Goal: Task Accomplishment & Management: Use online tool/utility

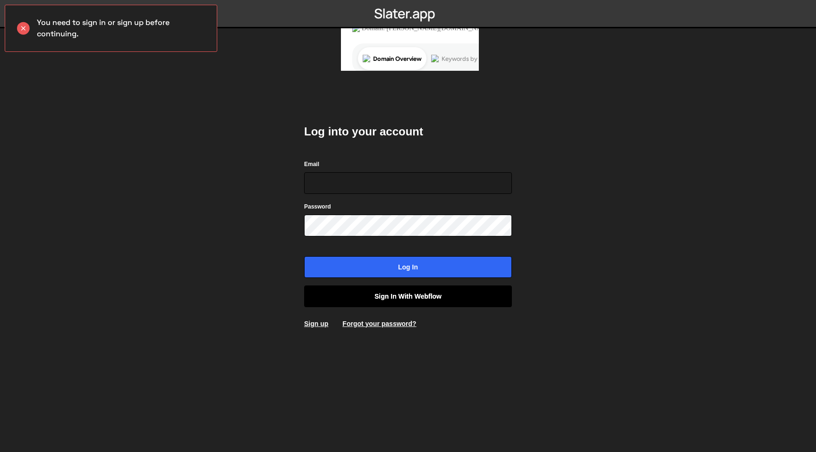
click at [428, 302] on link "Sign in with Webflow" at bounding box center [408, 297] width 208 height 22
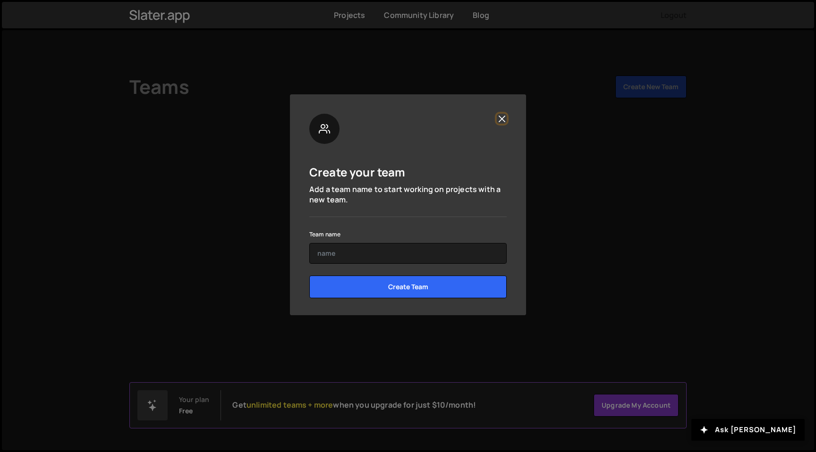
click at [506, 119] on button "Close" at bounding box center [502, 119] width 10 height 10
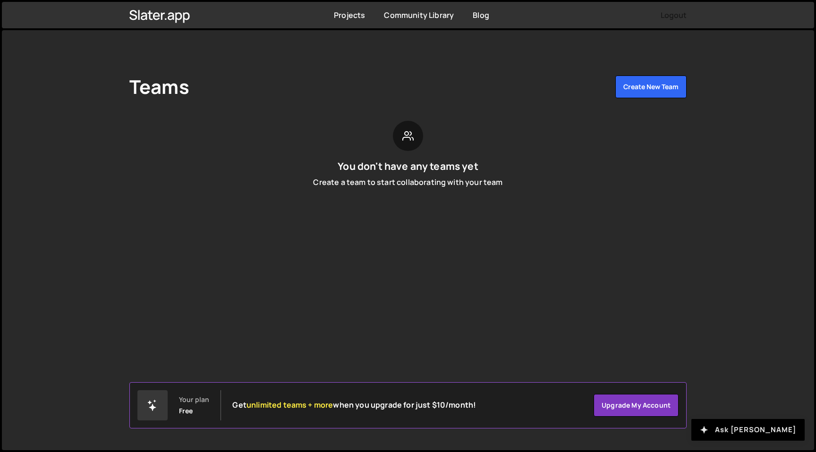
click at [746, 425] on button "Ask [PERSON_NAME]" at bounding box center [747, 430] width 113 height 22
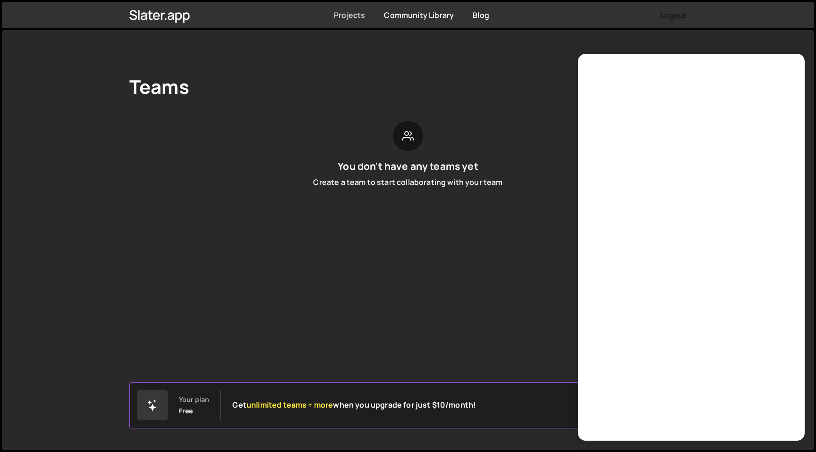
click at [352, 17] on link "Projects" at bounding box center [349, 15] width 31 height 10
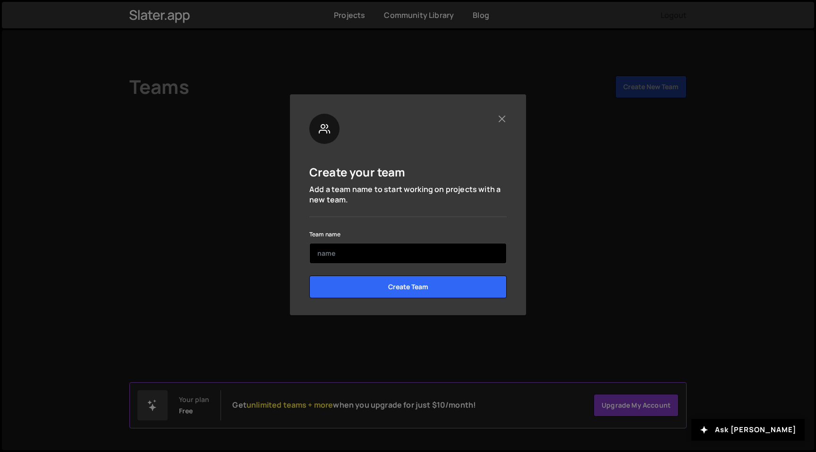
click at [416, 254] on input "text" at bounding box center [407, 253] width 197 height 21
type input "r"
type input "Resolar"
click at [309, 276] on input "Create Team" at bounding box center [407, 287] width 197 height 23
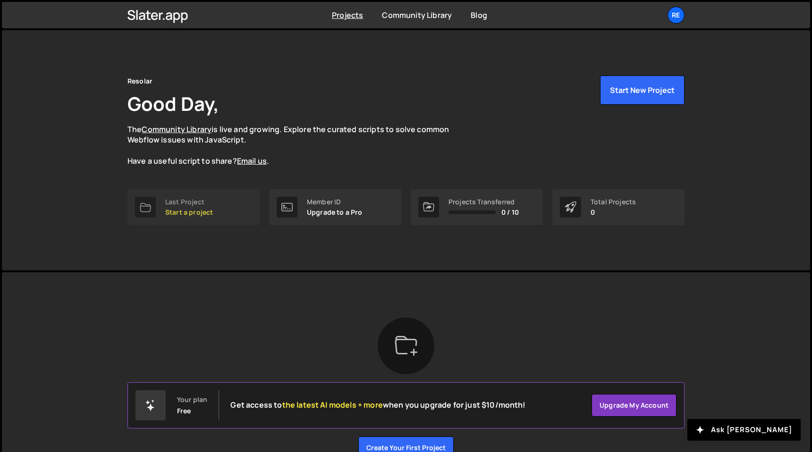
click at [204, 209] on p "Start a project" at bounding box center [189, 213] width 48 height 8
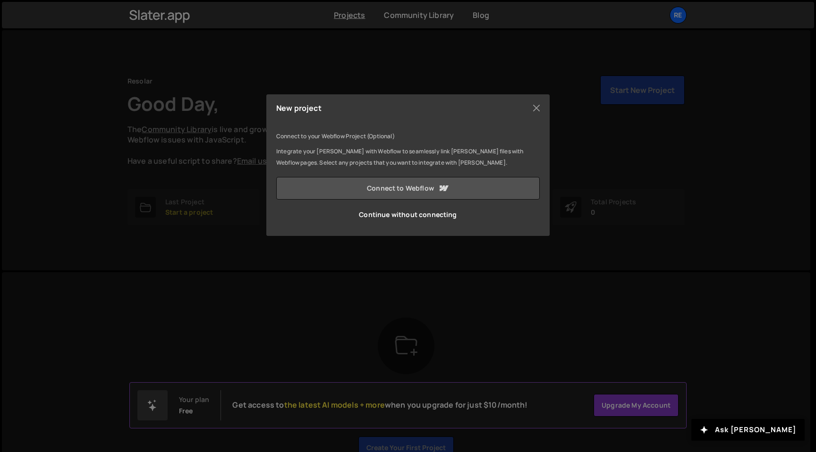
click at [368, 192] on link "Connect to Webflow" at bounding box center [408, 188] width 264 height 23
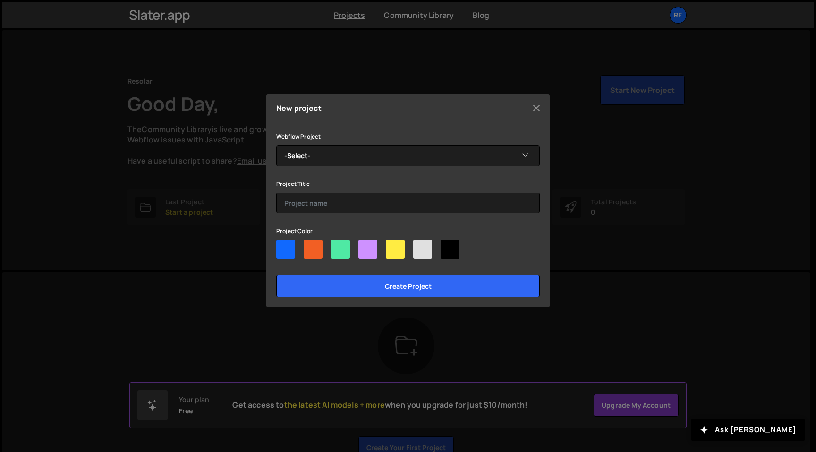
click at [295, 248] on div at bounding box center [408, 251] width 264 height 23
click at [289, 249] on div at bounding box center [285, 249] width 19 height 19
click at [282, 246] on input"] "radio" at bounding box center [279, 243] width 6 height 6
radio input"] "true"
click at [309, 247] on div at bounding box center [313, 249] width 19 height 19
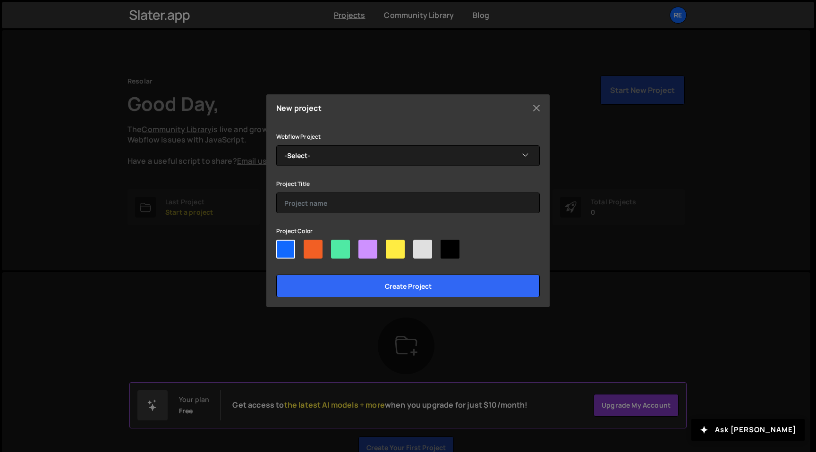
click at [309, 246] on input"] "radio" at bounding box center [307, 243] width 6 height 6
radio input"] "true"
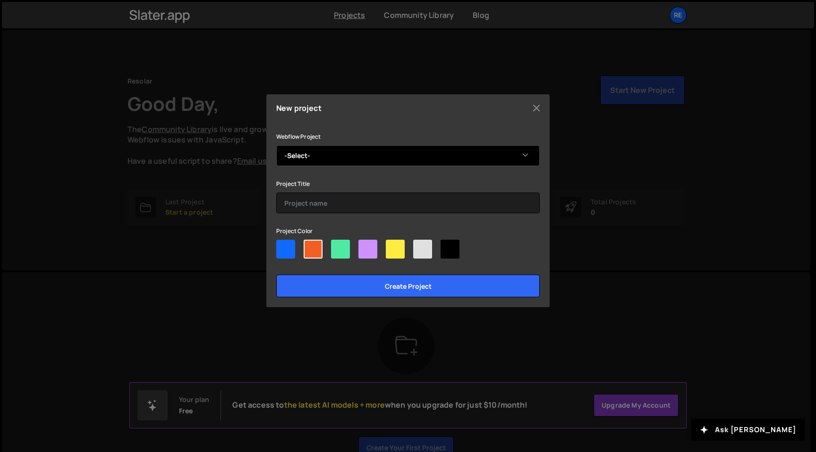
click at [360, 145] on select "-Select- Resolar" at bounding box center [408, 155] width 264 height 21
select select "689b99e058df469ed43125cd"
click at [276, 145] on select "-Select- Resolar" at bounding box center [408, 155] width 264 height 21
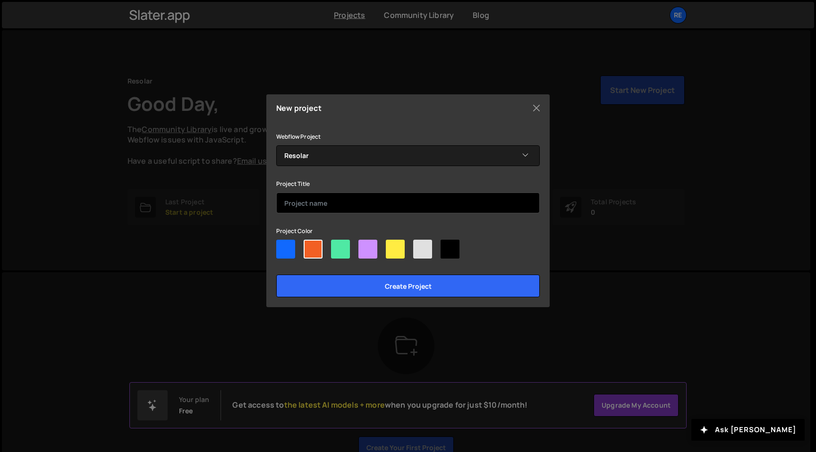
click at [329, 211] on input "text" at bounding box center [408, 203] width 264 height 21
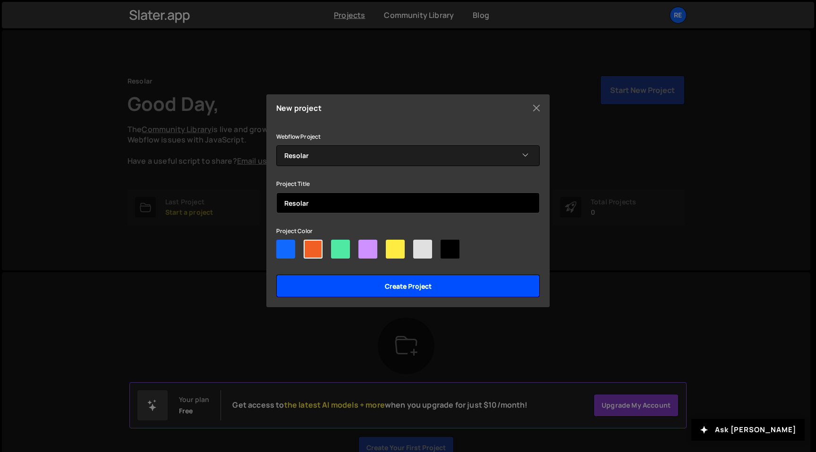
type input "Resolar"
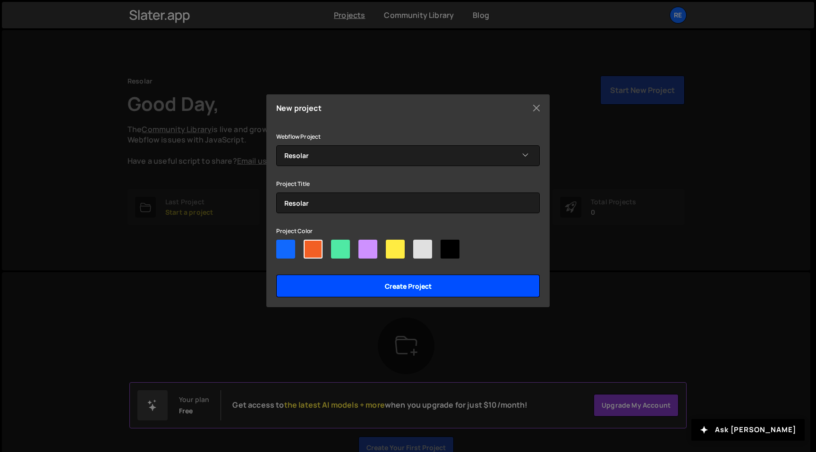
click at [383, 286] on input "Create project" at bounding box center [408, 286] width 264 height 23
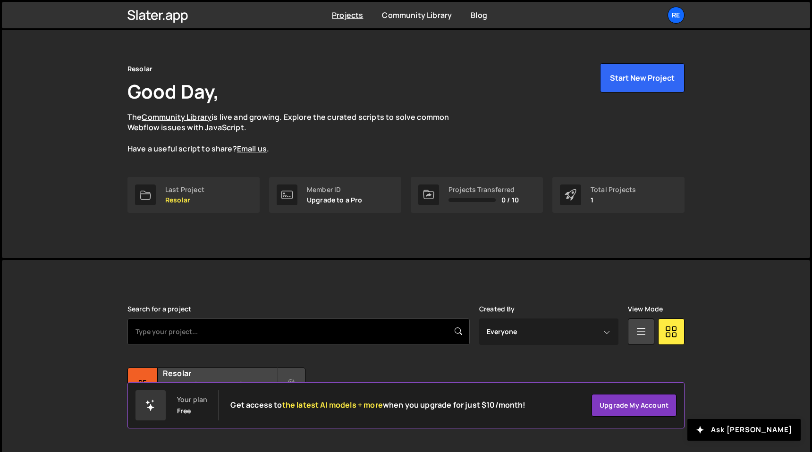
scroll to position [34, 0]
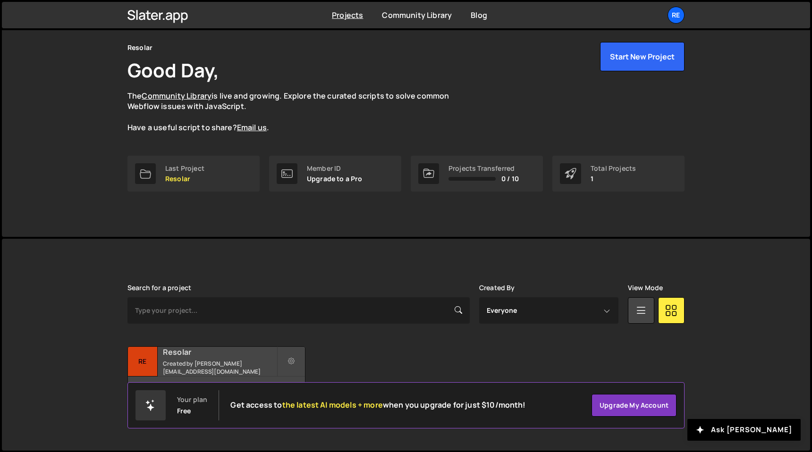
click at [160, 361] on div "Resolar Created by marek.vataha@gmail.com" at bounding box center [216, 361] width 177 height 29
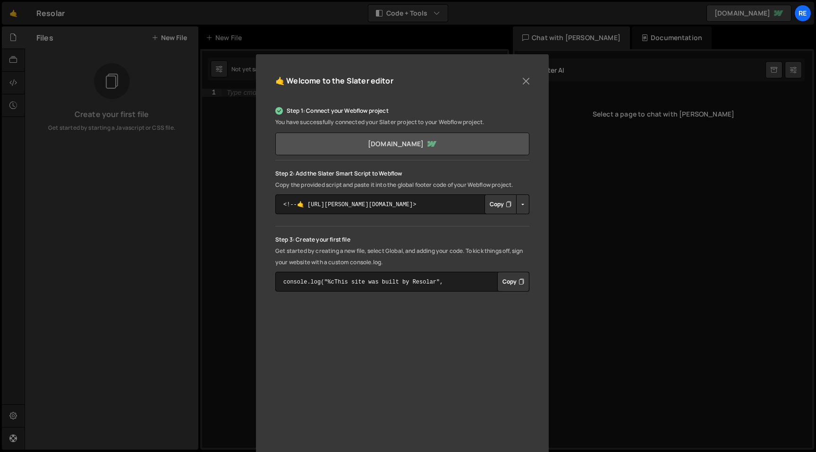
scroll to position [77, 0]
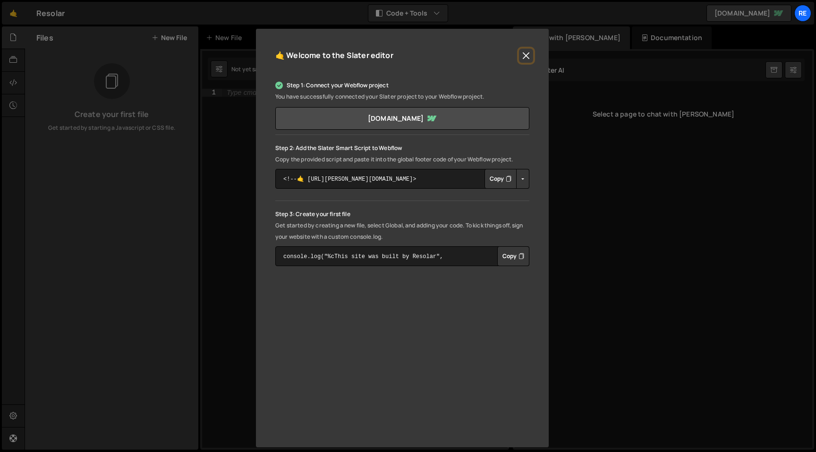
click at [522, 56] on button "Close" at bounding box center [526, 56] width 14 height 14
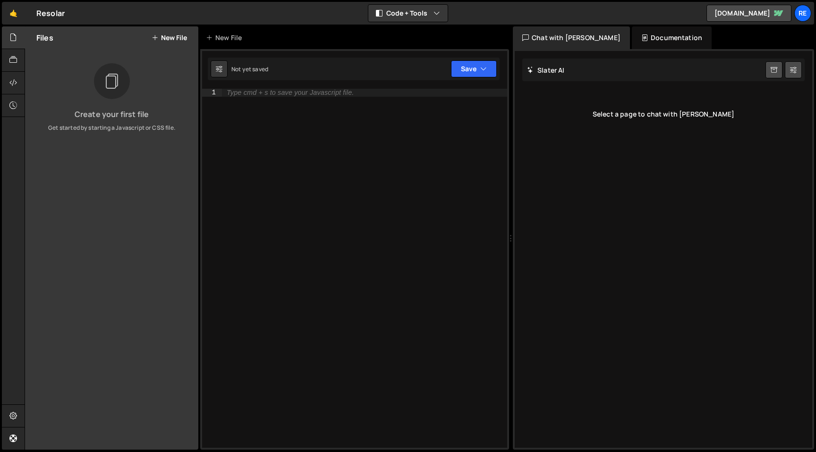
click at [613, 108] on div "Select a page to chat with Slater" at bounding box center [663, 114] width 282 height 38
click at [553, 70] on h2 "Slater AI" at bounding box center [546, 70] width 38 height 9
click at [569, 71] on div "Slater AI Start new chat" at bounding box center [663, 70] width 282 height 23
click at [544, 69] on h2 "Slater AI" at bounding box center [546, 70] width 38 height 9
click at [632, 42] on div "Documentation" at bounding box center [672, 37] width 80 height 23
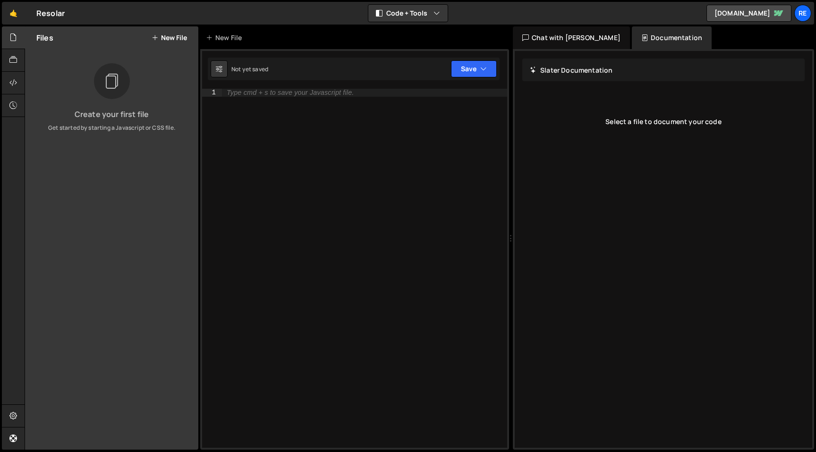
click at [551, 34] on div "Chat with Slater AI" at bounding box center [571, 37] width 117 height 23
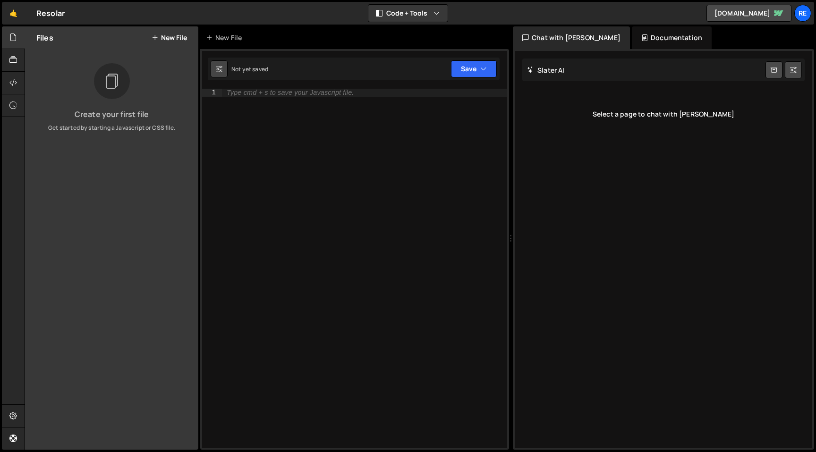
click at [225, 71] on button at bounding box center [219, 68] width 17 height 17
select select "editor"
select select "ace/theme/monokai"
type input "14"
checkbox input "true"
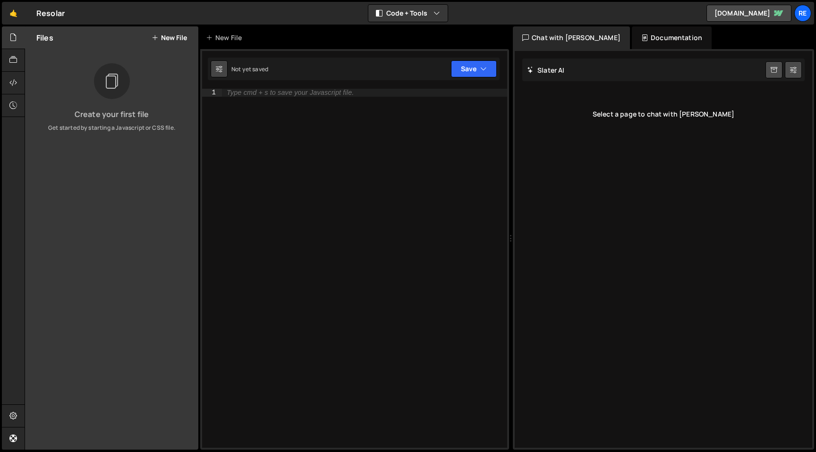
checkbox input "true"
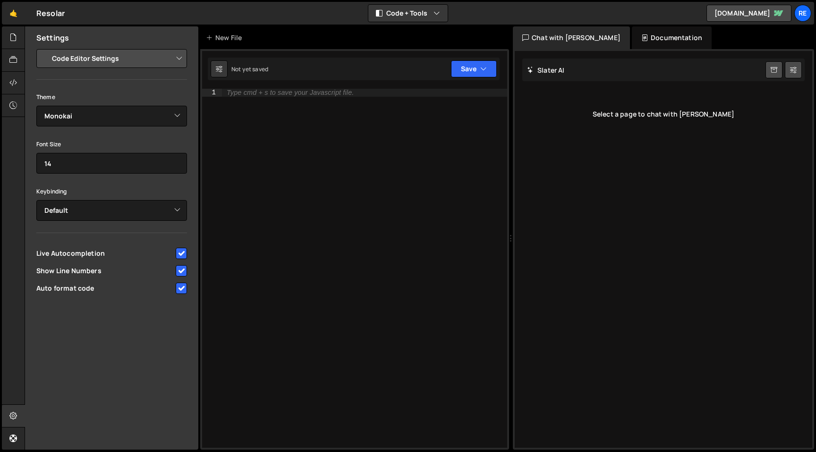
click at [562, 69] on h2 "Slater AI" at bounding box center [546, 70] width 38 height 9
click at [722, 115] on div "Select a page to chat with Slater" at bounding box center [663, 114] width 282 height 38
click at [792, 68] on icon at bounding box center [793, 69] width 7 height 9
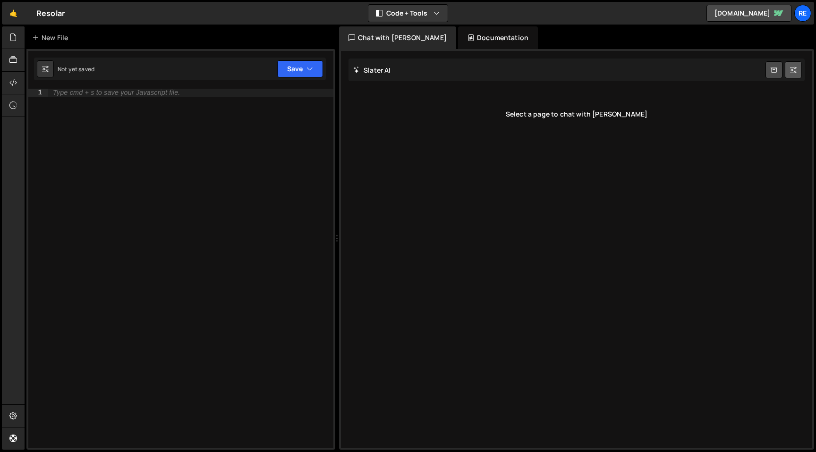
click at [792, 68] on icon at bounding box center [793, 69] width 7 height 9
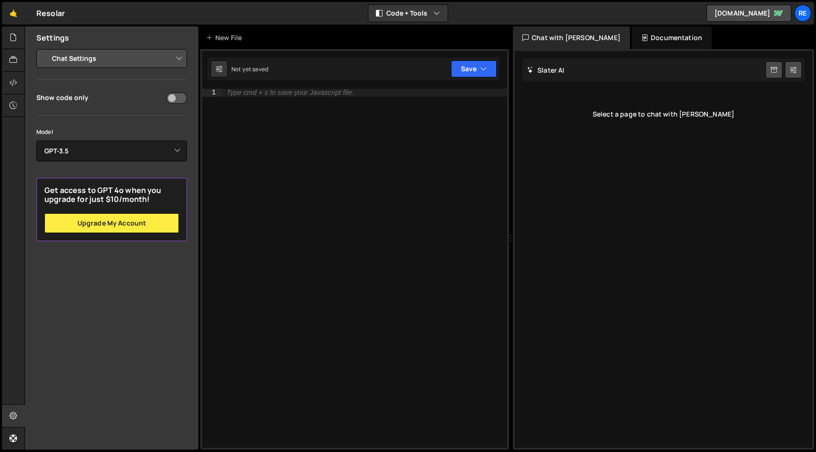
click at [667, 116] on div "Select a page to chat with Slater" at bounding box center [663, 114] width 282 height 38
click at [148, 153] on select "Select Model GPT-3.5 GPT-4o mini GPT-4o (Pro) GPT-4.1 (Pro)" at bounding box center [111, 151] width 151 height 21
click at [179, 96] on input "checkbox" at bounding box center [176, 98] width 21 height 11
checkbox input "false"
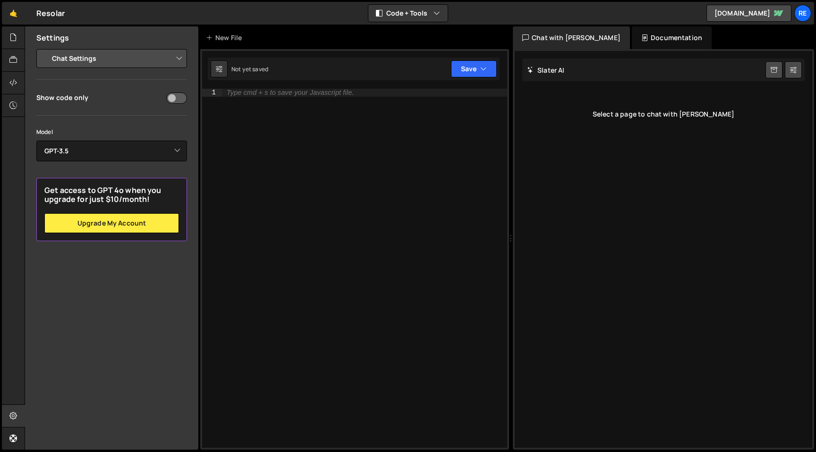
click at [120, 53] on select "Project Settings Code Editor Settings Chat Settings" at bounding box center [113, 58] width 138 height 21
click at [44, 48] on select "Project Settings Code Editor Settings Chat Settings" at bounding box center [113, 58] width 138 height 21
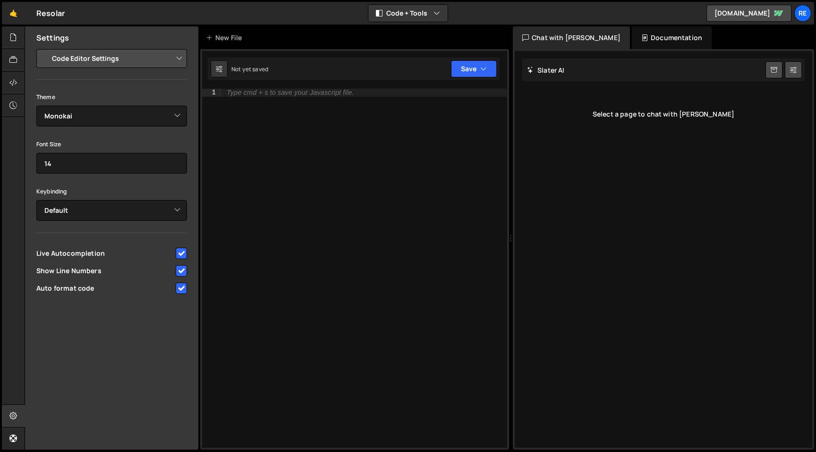
click at [119, 58] on select "Project Settings Code Editor Settings Chat Settings" at bounding box center [113, 58] width 138 height 21
select select "chat"
click at [44, 48] on select "Project Settings Code Editor Settings Chat Settings" at bounding box center [113, 58] width 138 height 21
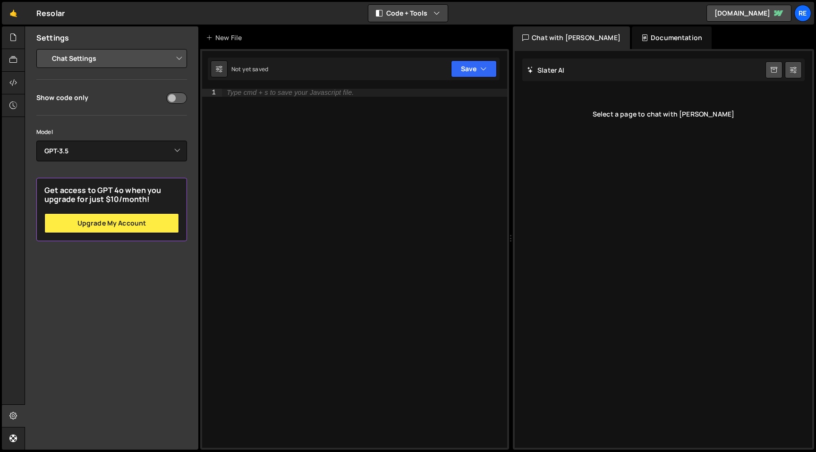
click at [423, 17] on button "Code + Tools" at bounding box center [407, 13] width 79 height 17
click at [426, 41] on button "Code Only" at bounding box center [408, 34] width 79 height 17
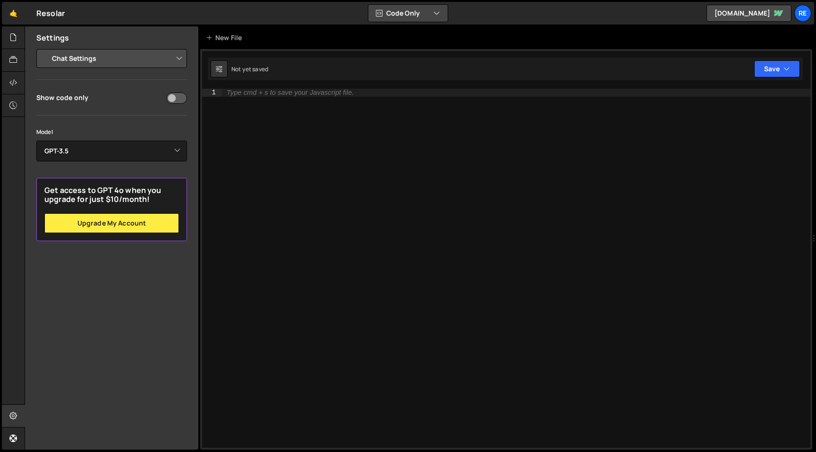
click at [429, 15] on button "Code Only" at bounding box center [407, 13] width 79 height 17
click at [424, 50] on button "Code + Tools" at bounding box center [408, 51] width 79 height 17
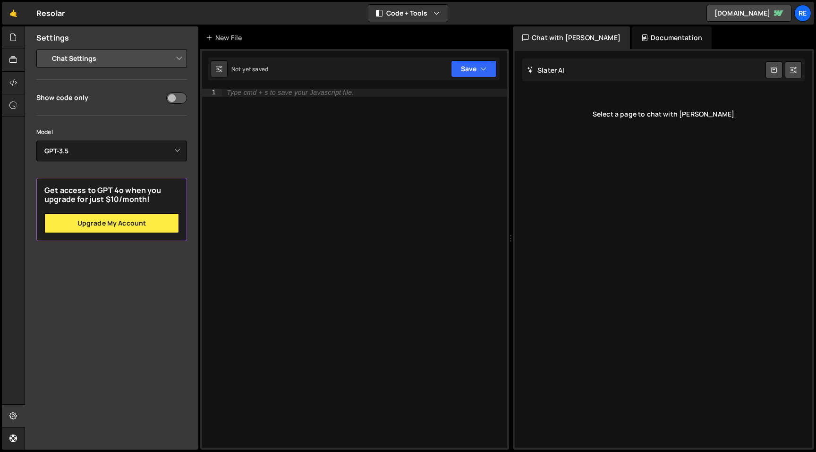
click at [561, 65] on div "Slater AI Start new chat" at bounding box center [663, 70] width 282 height 23
click at [566, 73] on div "Slater AI Start new chat" at bounding box center [663, 70] width 282 height 23
click at [579, 94] on div "Slater AI Start new chat Select a page to chat with Slater" at bounding box center [664, 249] width 298 height 397
click at [694, 113] on div "Select a page to chat with Slater" at bounding box center [663, 114] width 282 height 38
click at [755, 18] on link "resolar-331643.webflow.io" at bounding box center [748, 13] width 85 height 17
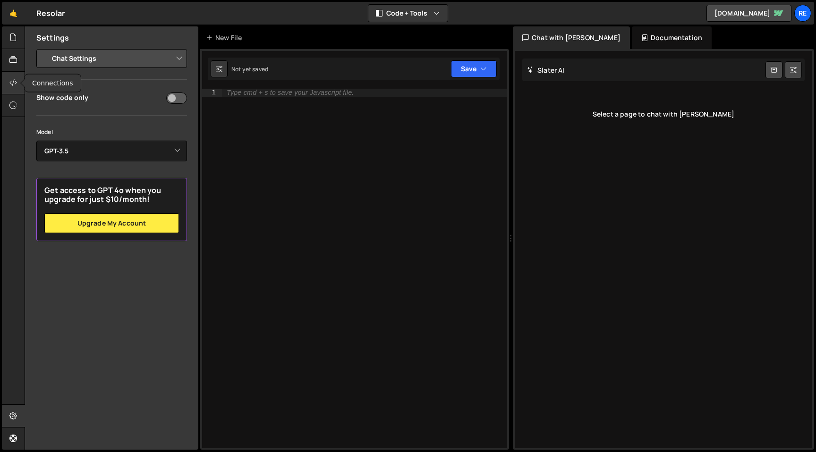
click at [9, 80] on div at bounding box center [13, 83] width 23 height 23
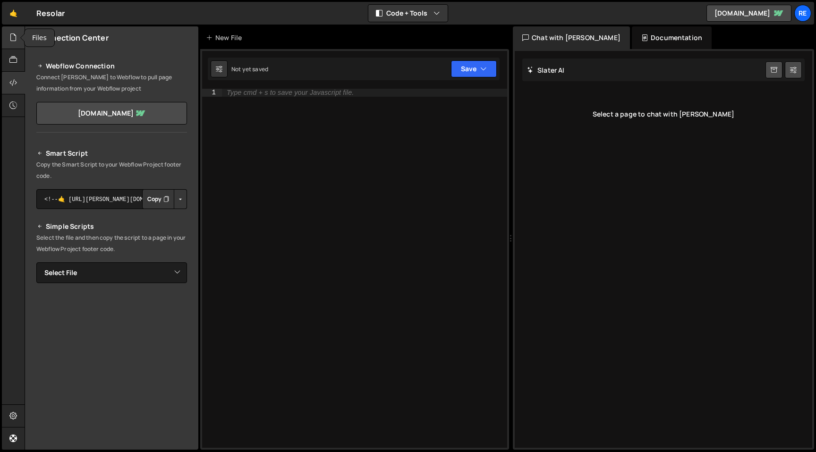
click at [13, 38] on icon at bounding box center [13, 37] width 8 height 10
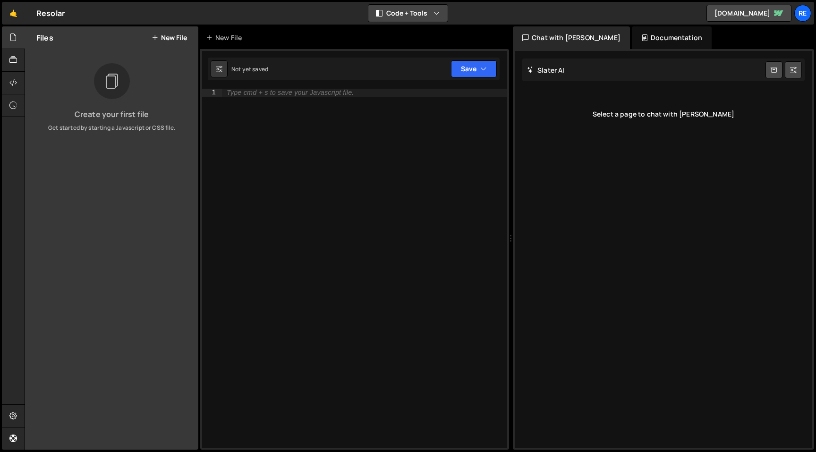
click at [428, 14] on button "Code + Tools" at bounding box center [407, 13] width 79 height 17
click at [429, 13] on button "Code + Tools" at bounding box center [407, 13] width 79 height 17
click at [15, 13] on link "🤙" at bounding box center [13, 13] width 23 height 23
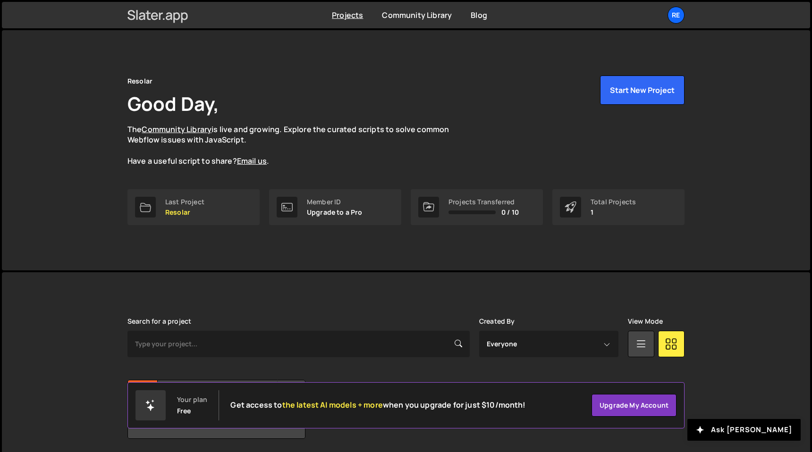
click at [160, 15] on icon at bounding box center [161, 16] width 4 height 7
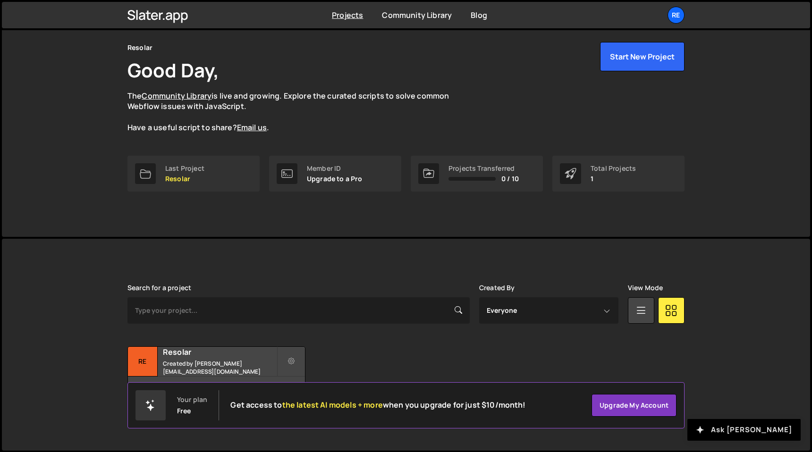
click at [770, 426] on button "Ask [PERSON_NAME]" at bounding box center [744, 430] width 113 height 22
